Goal: Information Seeking & Learning: Find specific page/section

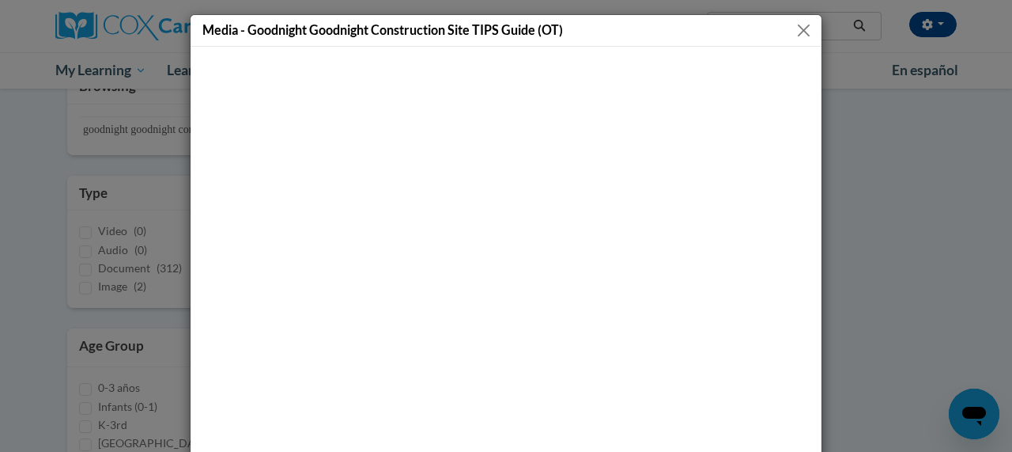
click at [801, 31] on button "Close" at bounding box center [804, 31] width 20 height 20
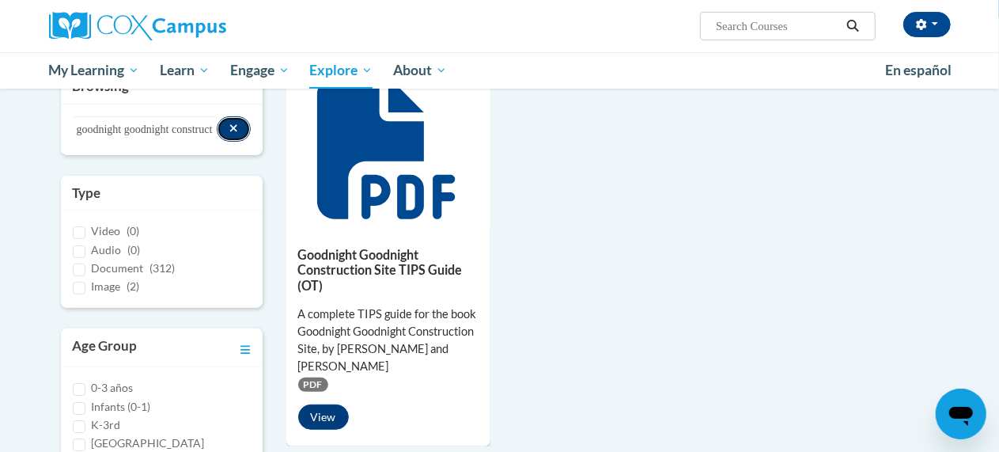
click at [241, 127] on button "Search resources" at bounding box center [234, 128] width 34 height 25
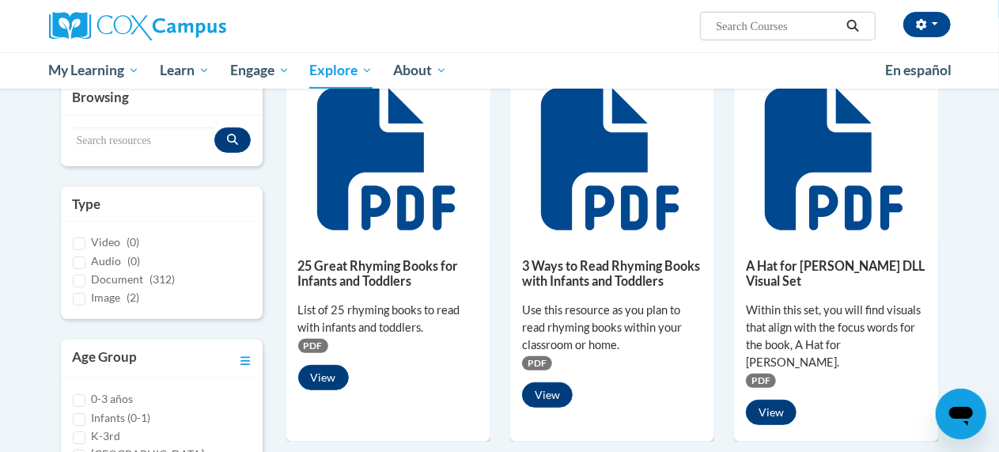
click at [104, 112] on div "Browsing" at bounding box center [162, 98] width 202 height 36
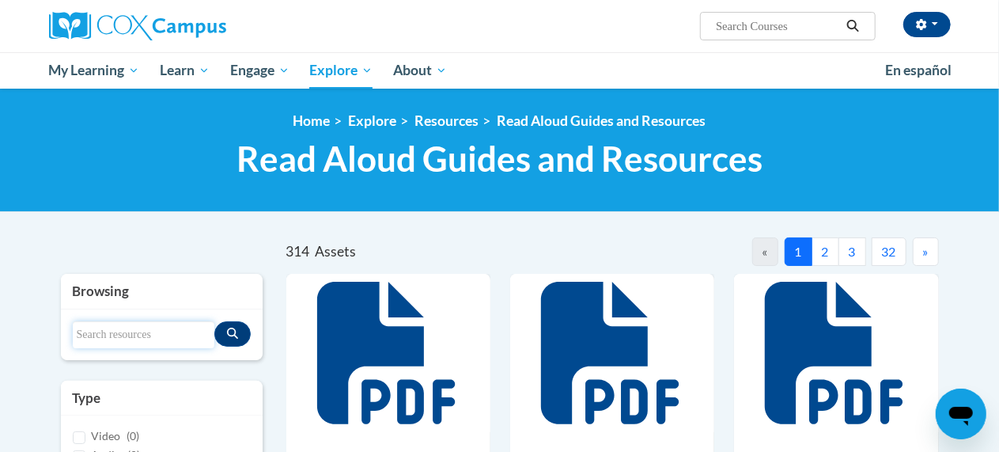
click at [108, 331] on input "Search resources" at bounding box center [144, 334] width 142 height 27
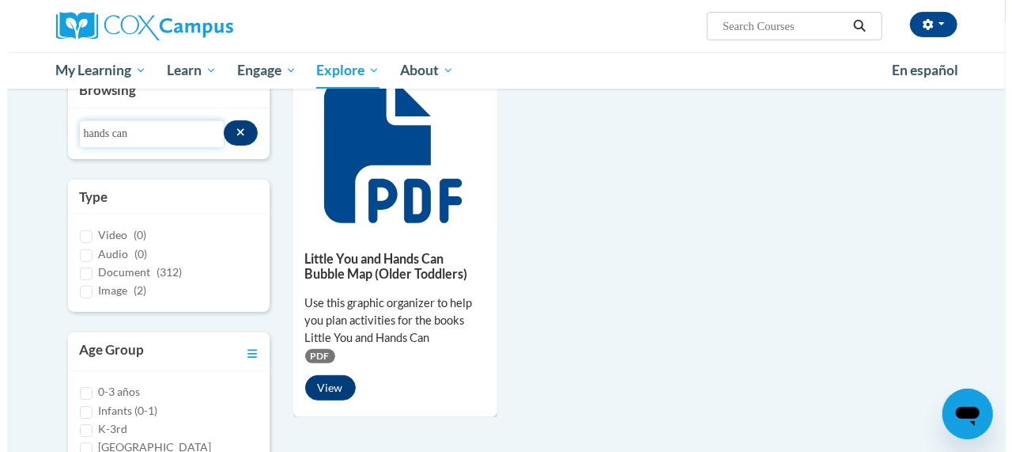
scroll to position [191, 0]
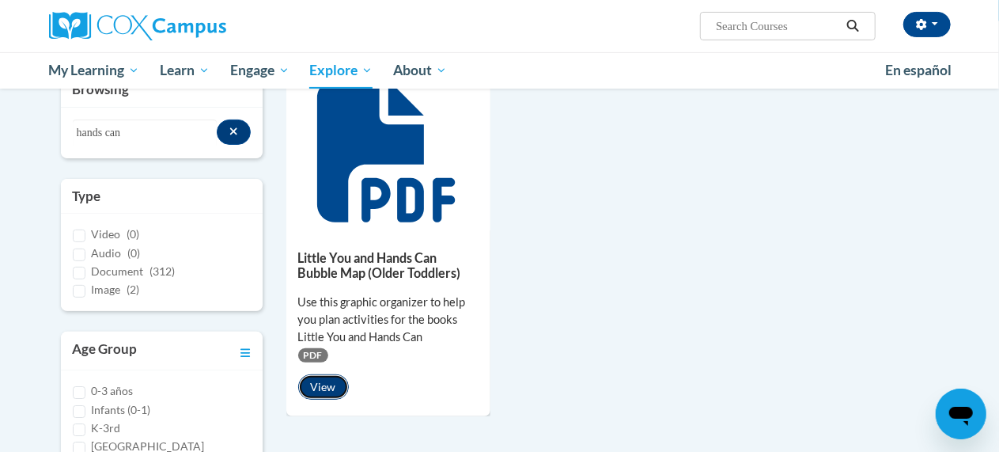
click at [333, 386] on button "View" at bounding box center [323, 386] width 51 height 25
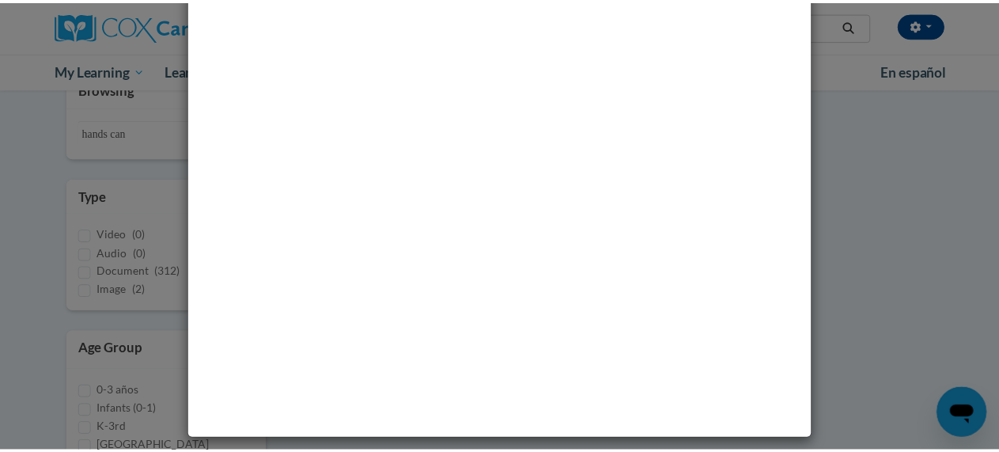
scroll to position [0, 0]
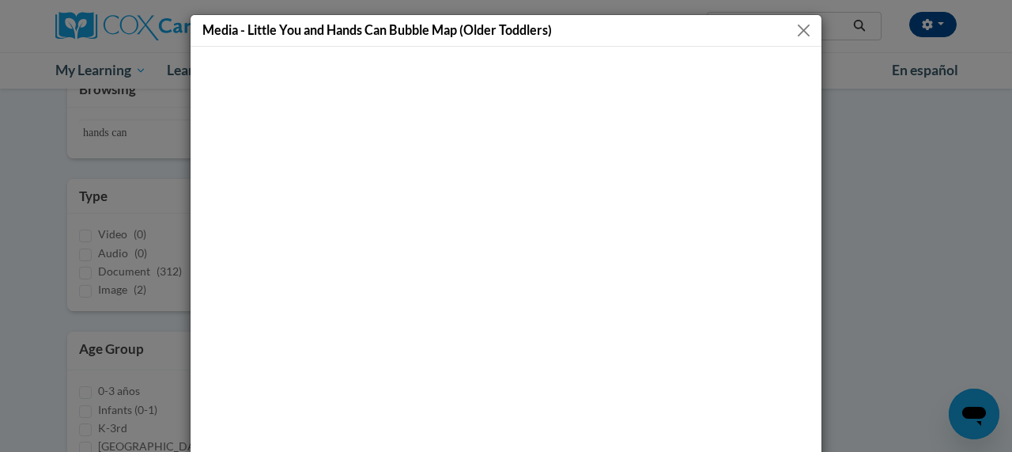
click at [796, 33] on button "Close" at bounding box center [804, 31] width 20 height 20
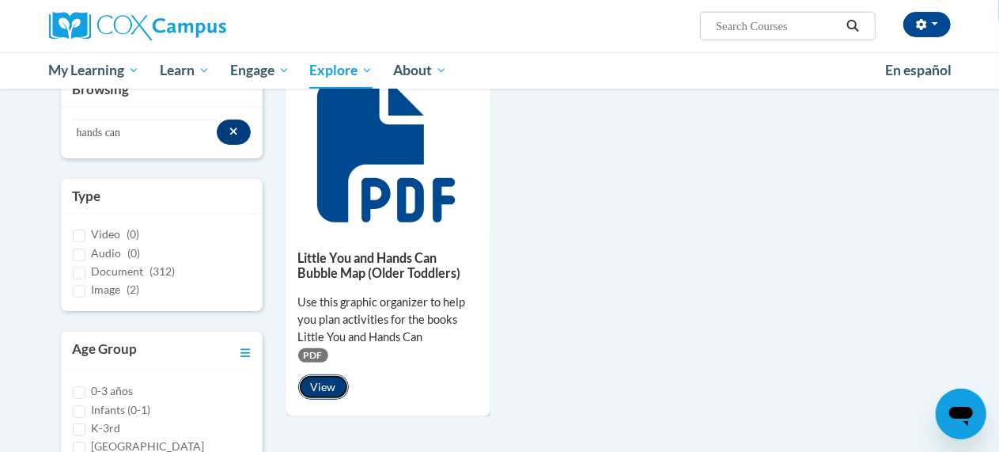
click at [313, 382] on button "View" at bounding box center [323, 386] width 51 height 25
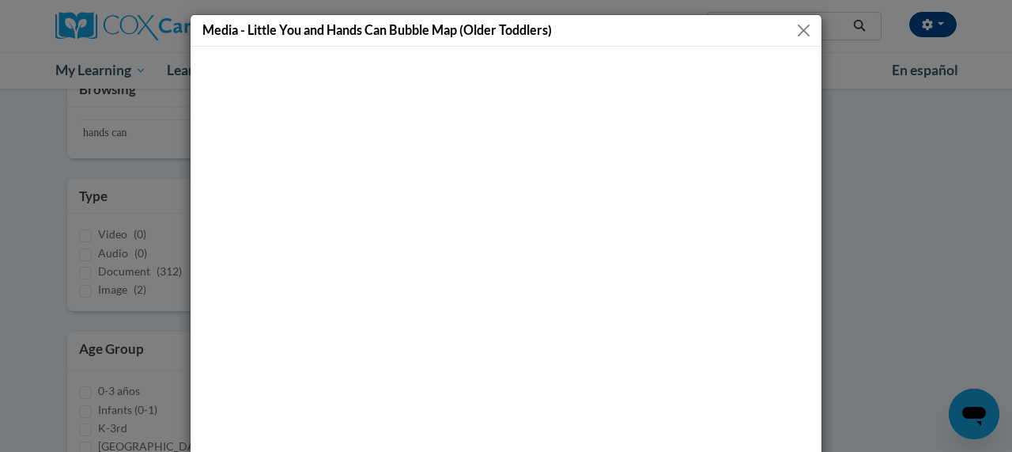
click at [794, 32] on button "Close" at bounding box center [804, 31] width 20 height 20
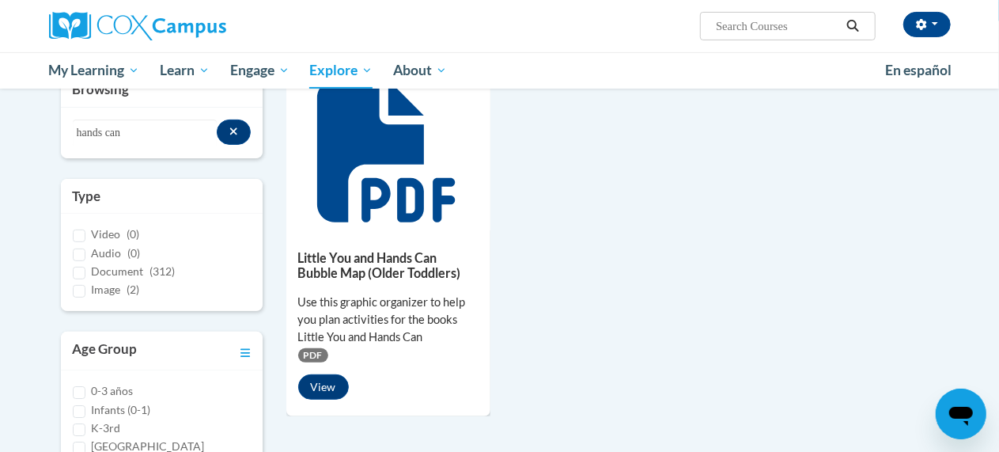
click at [374, 188] on icon at bounding box center [388, 151] width 142 height 142
click at [403, 366] on div "Little You and Hands Can Bubble Map (Older Toddlers) Use this graphic organizer…" at bounding box center [388, 321] width 204 height 182
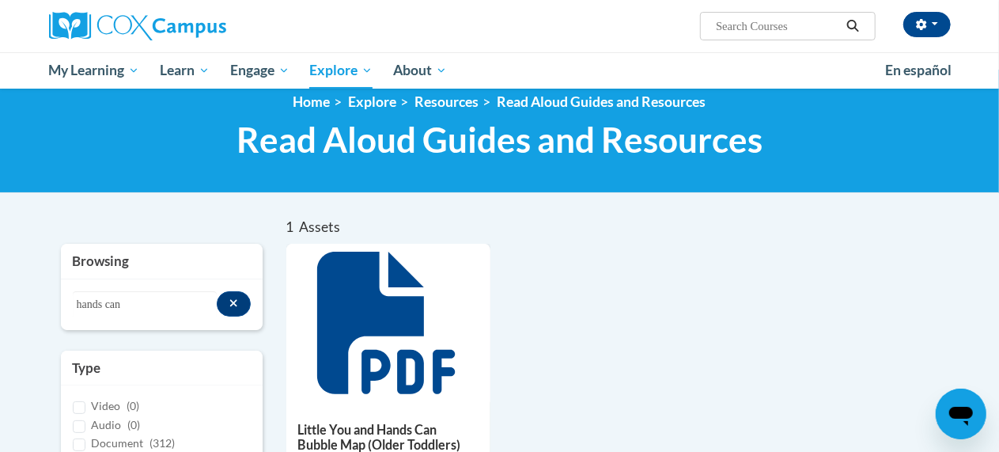
scroll to position [27, 0]
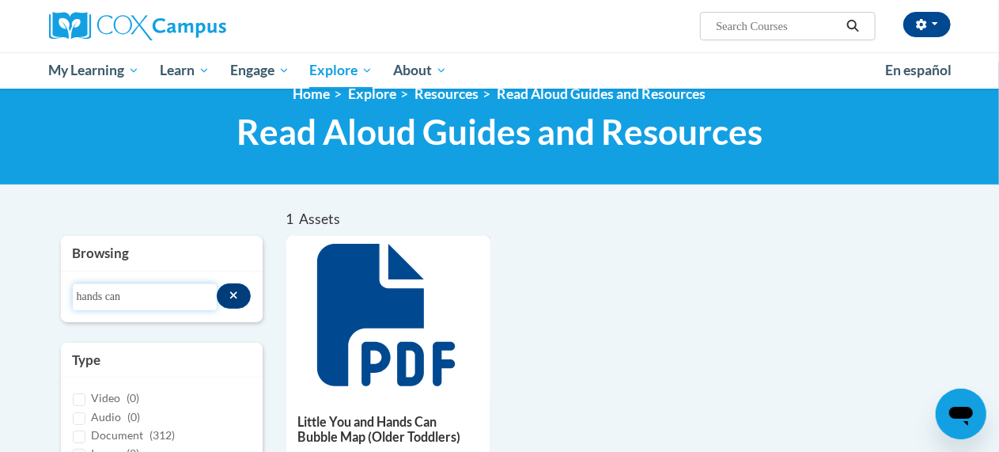
click at [149, 291] on input "hands can" at bounding box center [145, 296] width 145 height 27
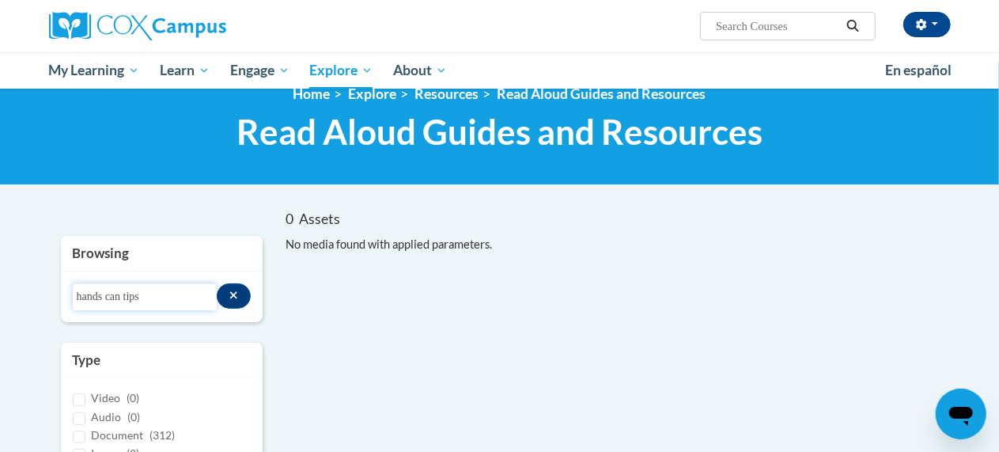
click at [200, 297] on input "hands can tips" at bounding box center [145, 296] width 145 height 27
type input "hands can"
